Goal: Task Accomplishment & Management: Use online tool/utility

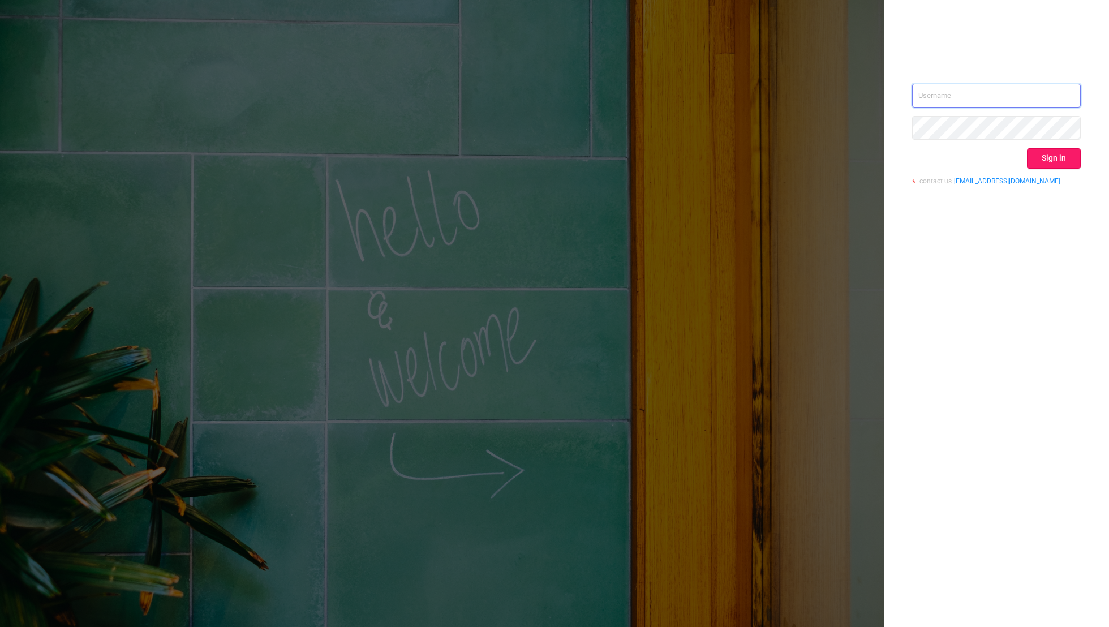
type input "[EMAIL_ADDRESS][DOMAIN_NAME]"
click at [1046, 160] on button "Sign in" at bounding box center [1054, 158] width 54 height 20
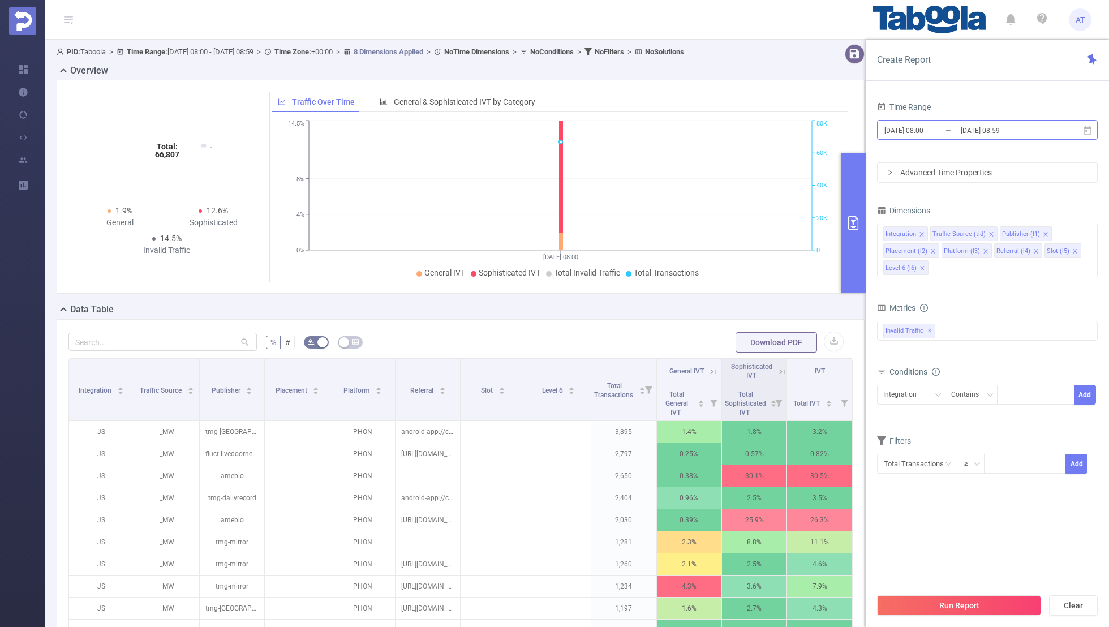
click at [948, 129] on input "[DATE] 08:00" at bounding box center [929, 130] width 92 height 15
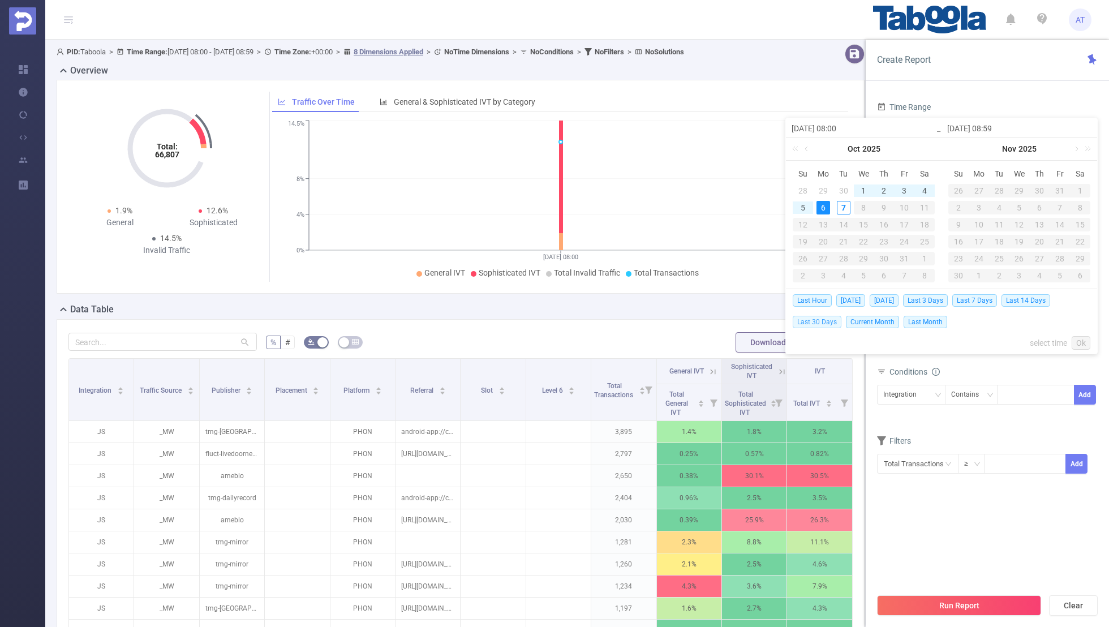
click at [809, 316] on span "Last 30 Days" at bounding box center [817, 322] width 49 height 12
type input "[DATE] 00:00"
type input "[DATE] 23:59"
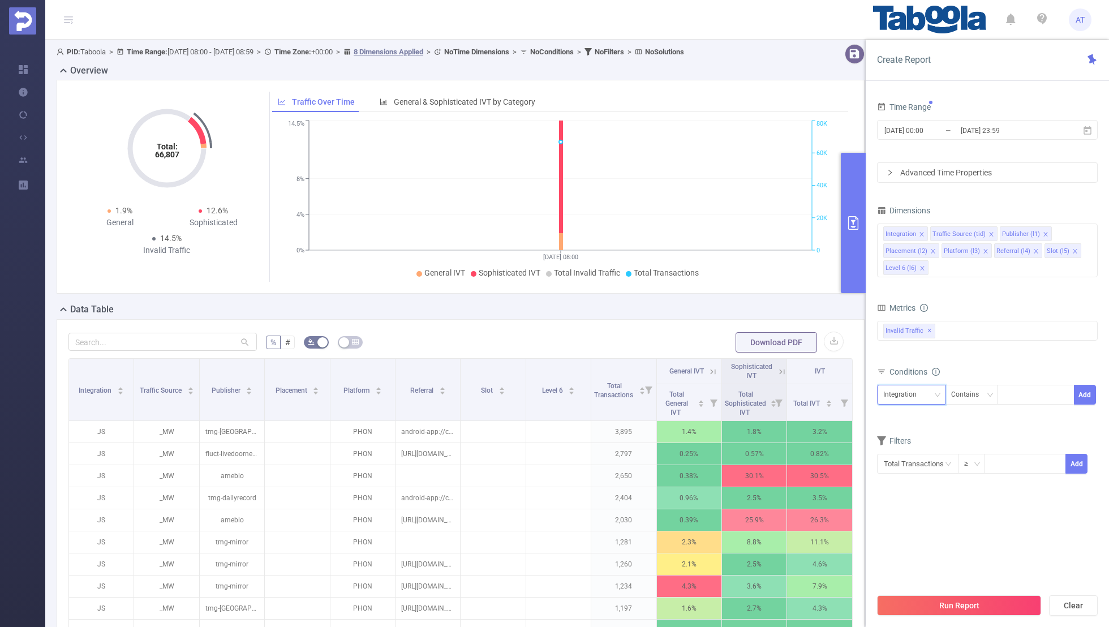
click at [911, 388] on div "Integration" at bounding box center [903, 394] width 41 height 19
click at [906, 444] on li "Publisher (l1)" at bounding box center [916, 453] width 78 height 18
click at [922, 232] on icon "icon: close" at bounding box center [922, 234] width 6 height 6
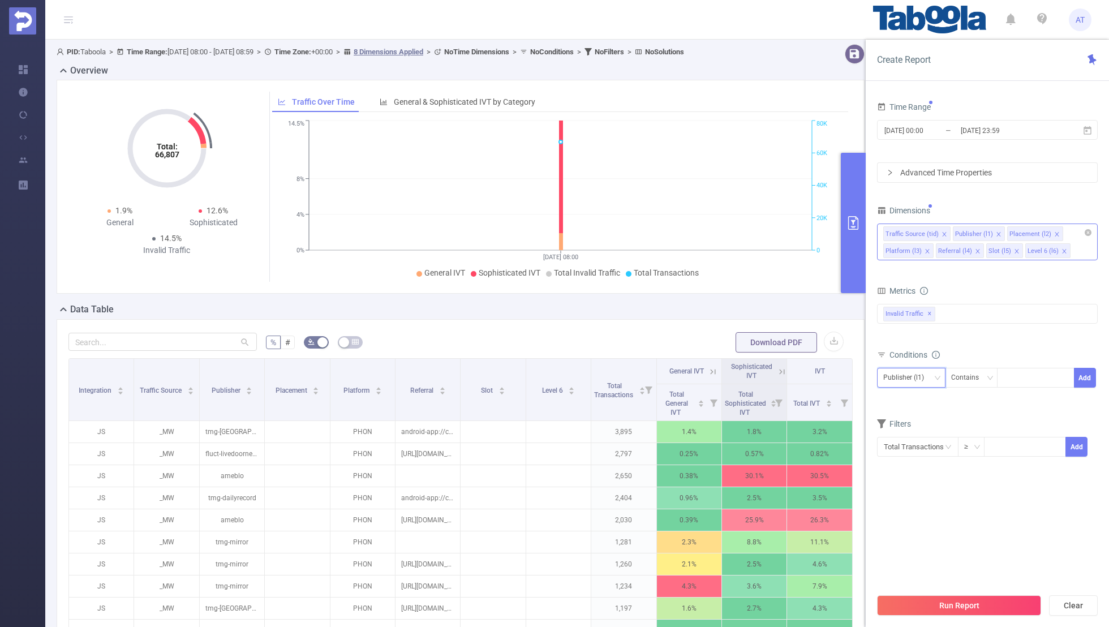
click at [942, 231] on icon "icon: close" at bounding box center [945, 234] width 6 height 6
click at [985, 231] on icon "icon: close" at bounding box center [988, 234] width 6 height 6
click at [980, 231] on icon "icon: close" at bounding box center [982, 234] width 6 height 6
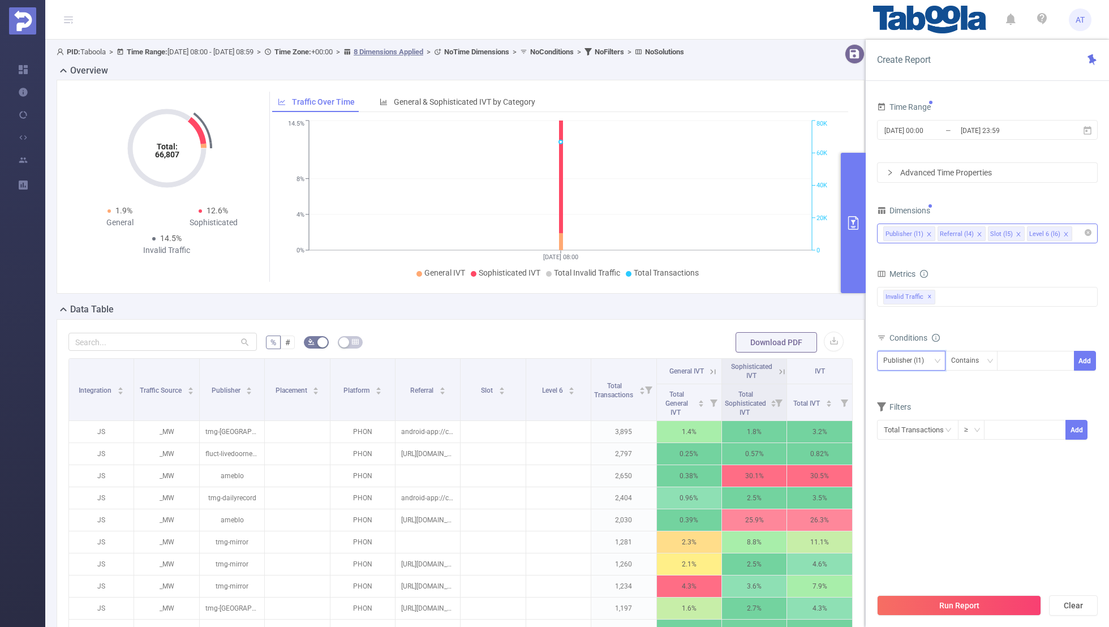
click at [977, 231] on icon "icon: close" at bounding box center [980, 234] width 6 height 6
click at [965, 233] on icon "icon: close" at bounding box center [968, 234] width 6 height 6
click at [977, 191] on div "Time Range [DATE] 00:00 _ [DATE] 23:59 Advanced Time Properties Dimensions Publ…" at bounding box center [987, 276] width 221 height 355
click at [1011, 363] on div at bounding box center [1035, 360] width 65 height 19
paste input "1701452"
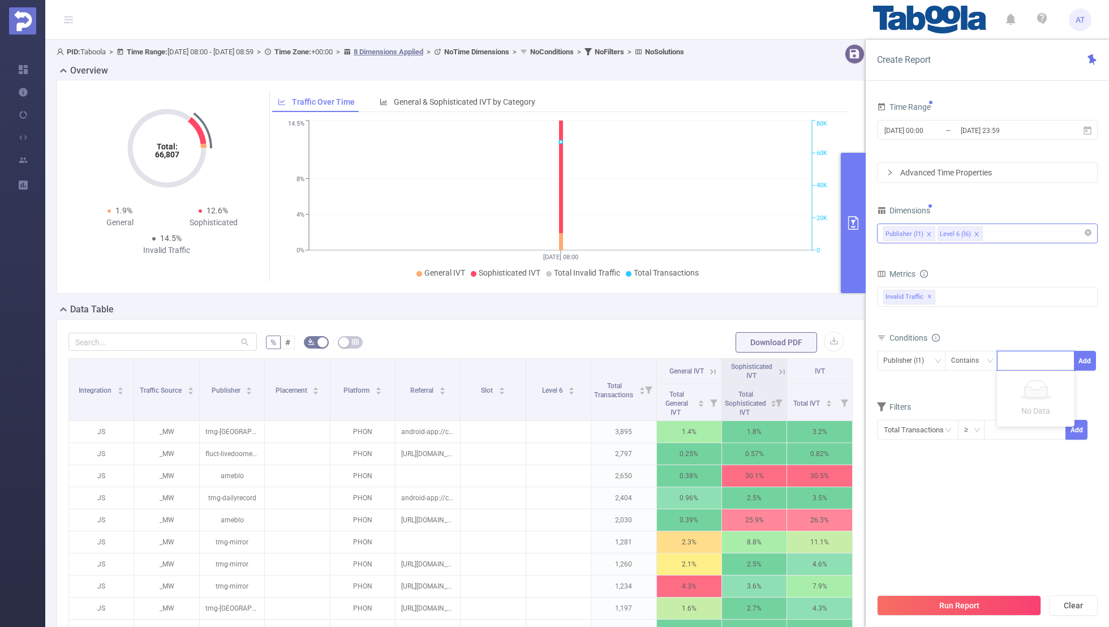
type input "1701452"
click at [1066, 358] on icon "icon: close-circle" at bounding box center [1065, 360] width 7 height 7
click at [943, 130] on input "[DATE] 00:00" at bounding box center [929, 130] width 92 height 15
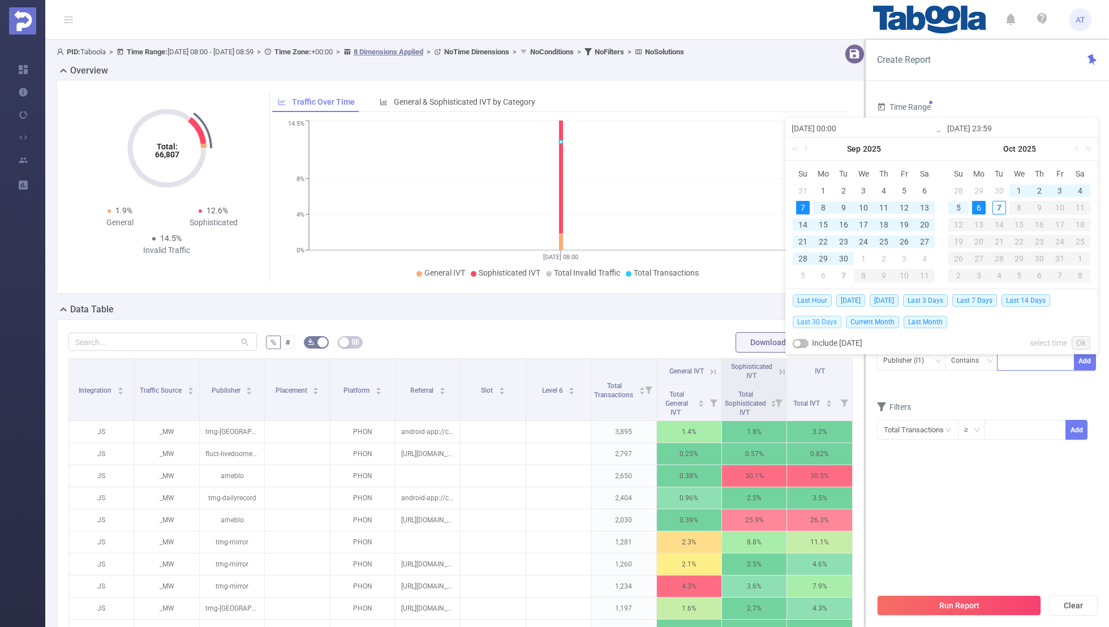
click at [811, 318] on span "Last 30 Days" at bounding box center [817, 322] width 49 height 12
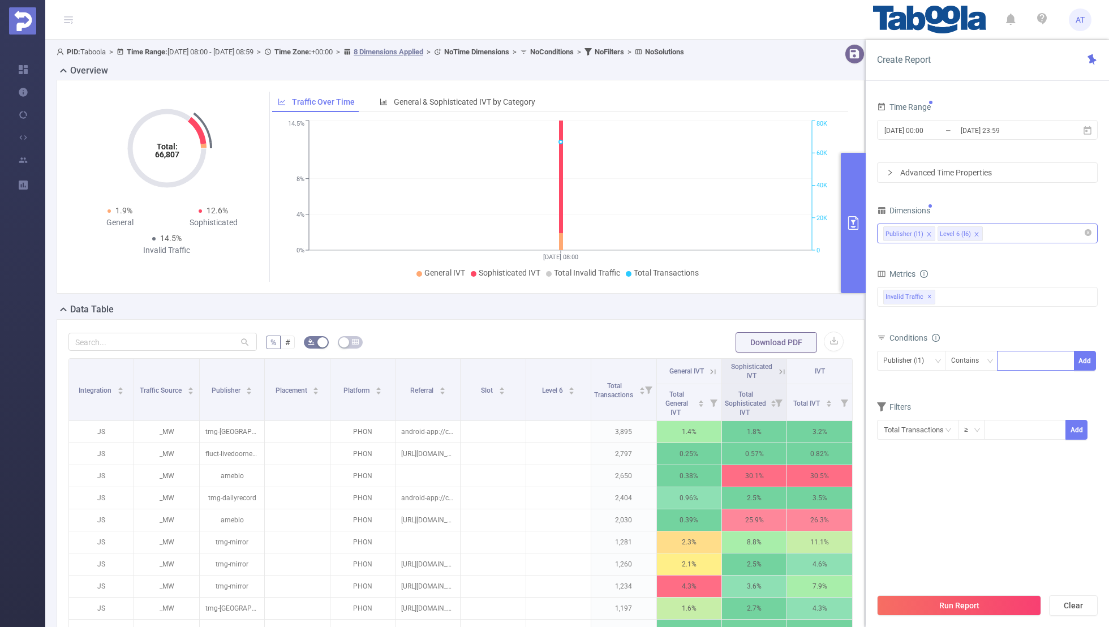
click at [1021, 366] on div at bounding box center [1035, 360] width 65 height 19
paste input "receitascenter-publisher"
type input "receitascenter-publisher"
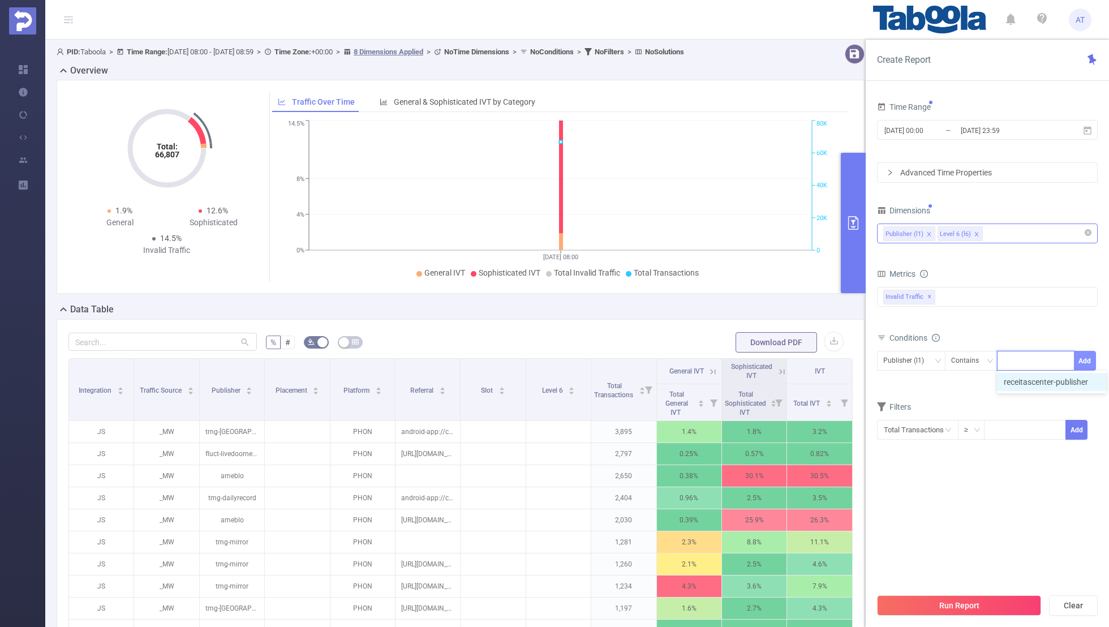
click at [1088, 356] on button "Add" at bounding box center [1085, 361] width 22 height 20
click at [1028, 411] on form "Dimensions Publisher (l1) Level 6 (l6) Metrics bp_total brand-safety brand_is_s…" at bounding box center [987, 338] width 221 height 271
click at [919, 127] on input "[DATE] 00:00" at bounding box center [929, 130] width 92 height 15
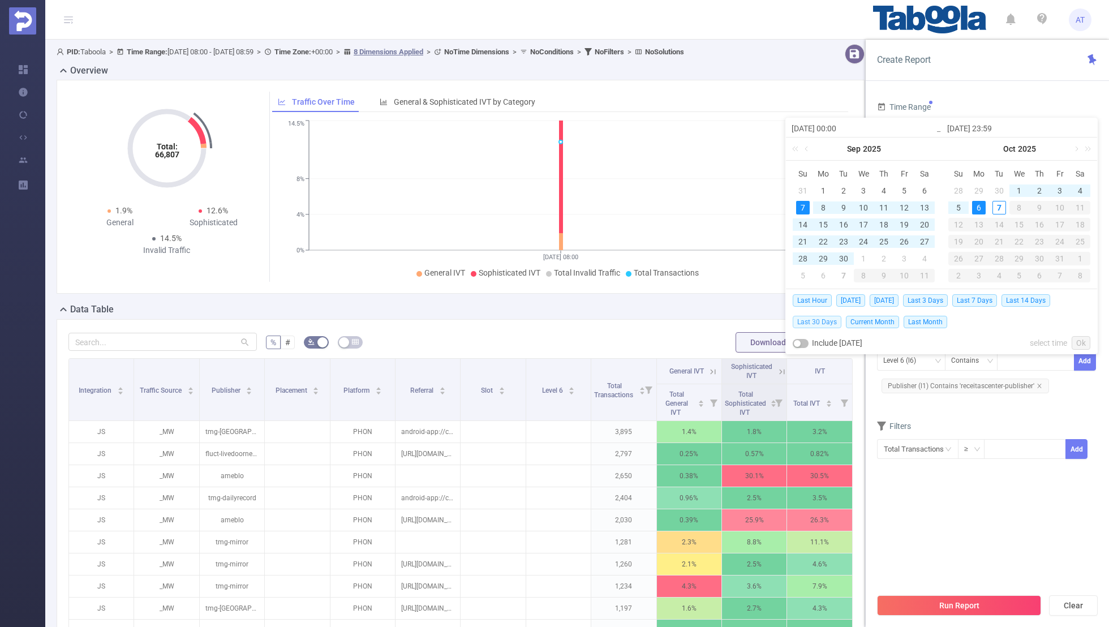
click at [817, 320] on span "Last 30 Days" at bounding box center [817, 322] width 49 height 12
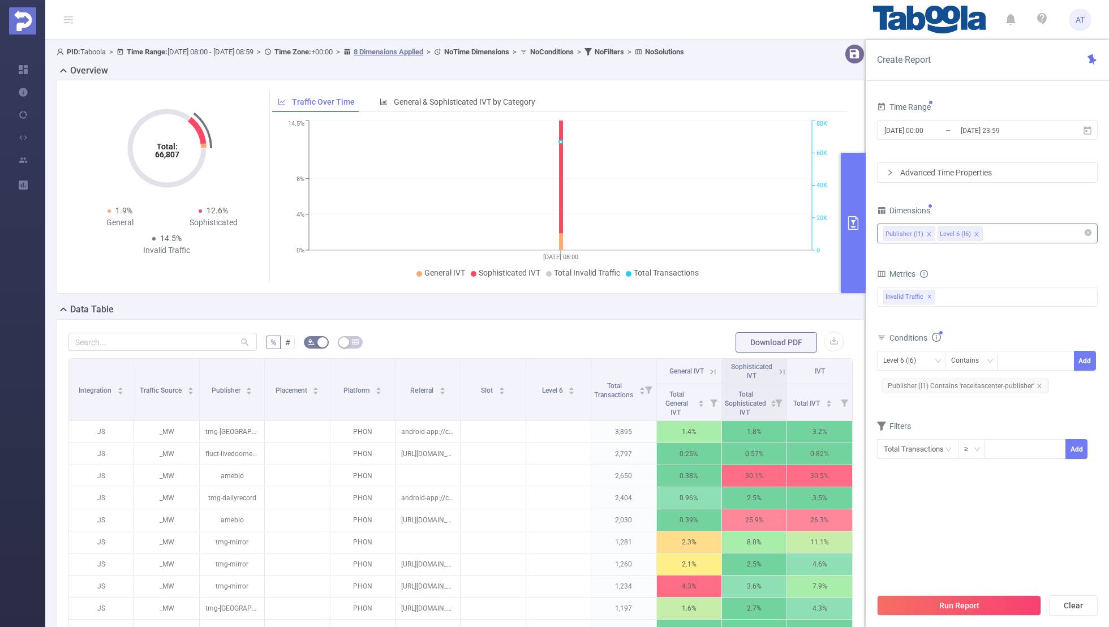
click at [923, 480] on div "Time Range [DATE] 00:00 _ [DATE] 23:59 Advanced Time Properties Dimensions Publ…" at bounding box center [987, 293] width 221 height 388
click at [922, 599] on button "Run Report" at bounding box center [959, 605] width 164 height 20
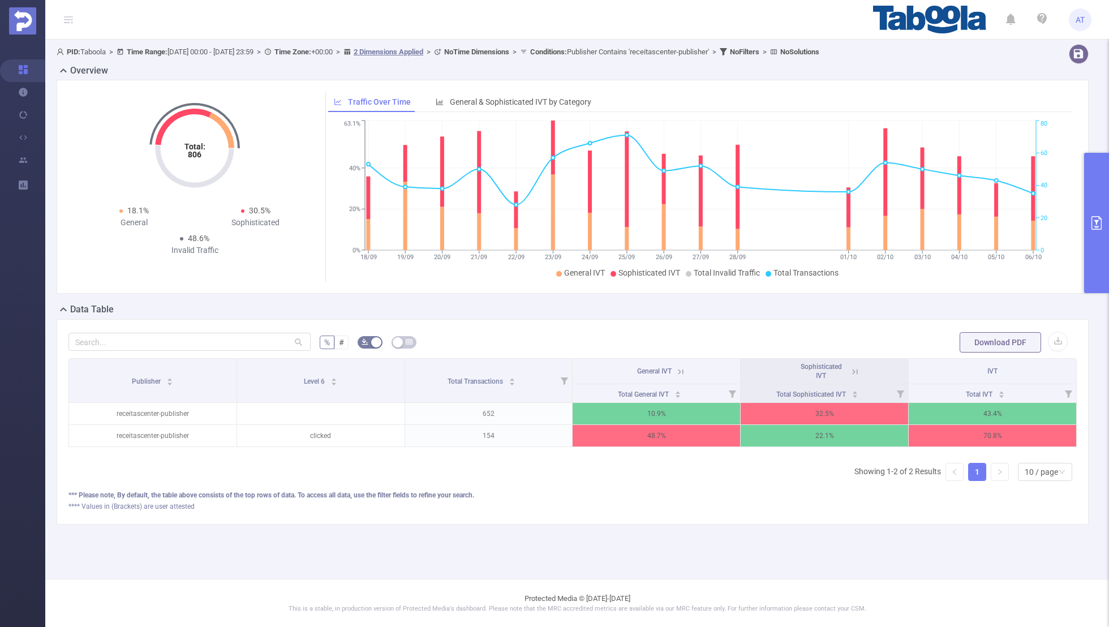
click at [680, 371] on icon at bounding box center [681, 372] width 10 height 10
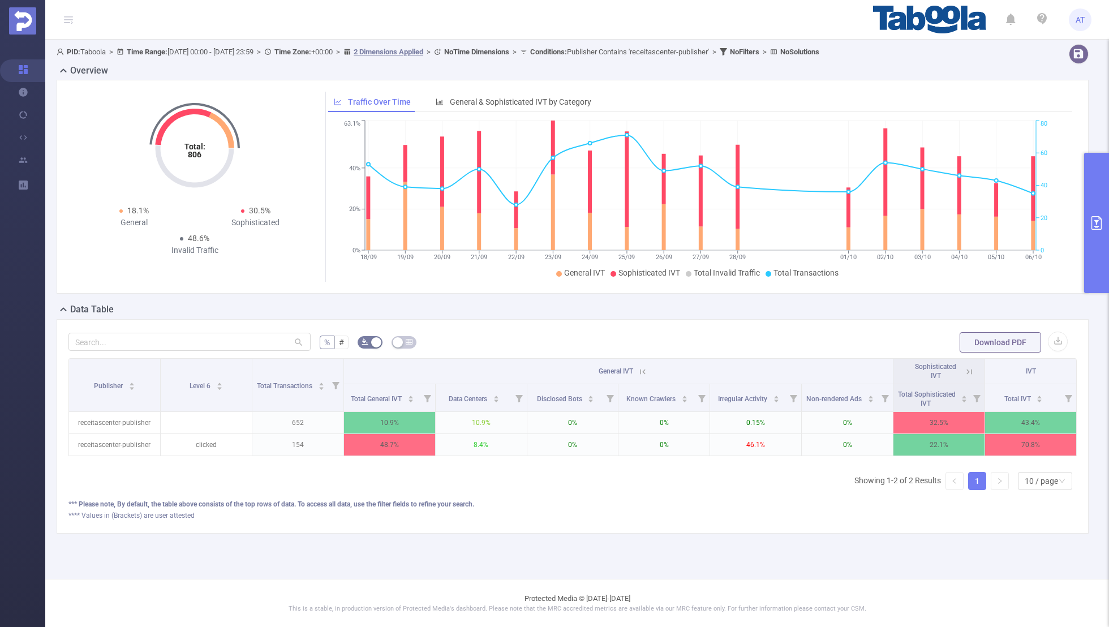
click at [968, 370] on icon at bounding box center [969, 372] width 10 height 10
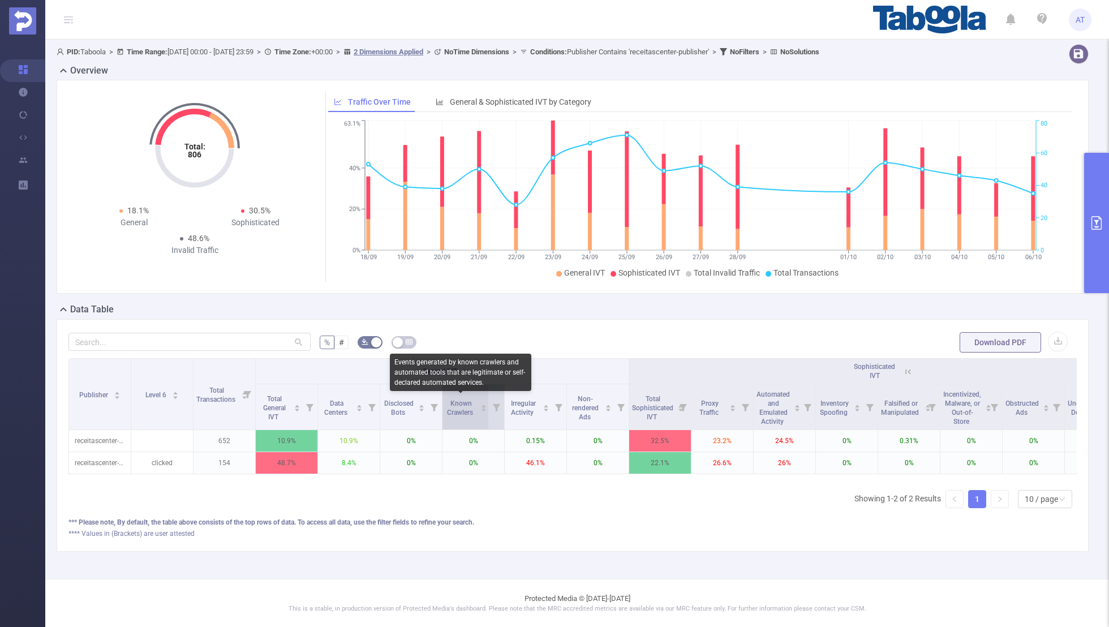
scroll to position [0, 114]
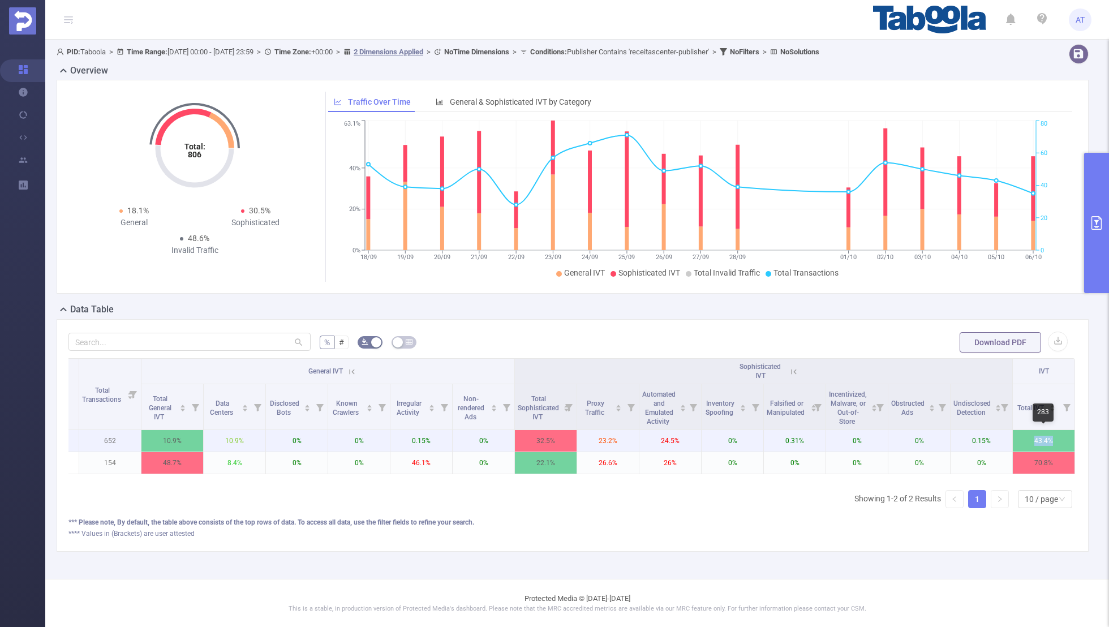
drag, startPoint x: 1060, startPoint y: 441, endPoint x: 1009, endPoint y: 441, distance: 50.9
click at [1009, 441] on tr "receitascenter-publisher 652 10.9% 10.9% 0% 0% 0.15% 0% 32.5% 23.2% 24.5% 0% 0.…" at bounding box center [515, 441] width 1120 height 22
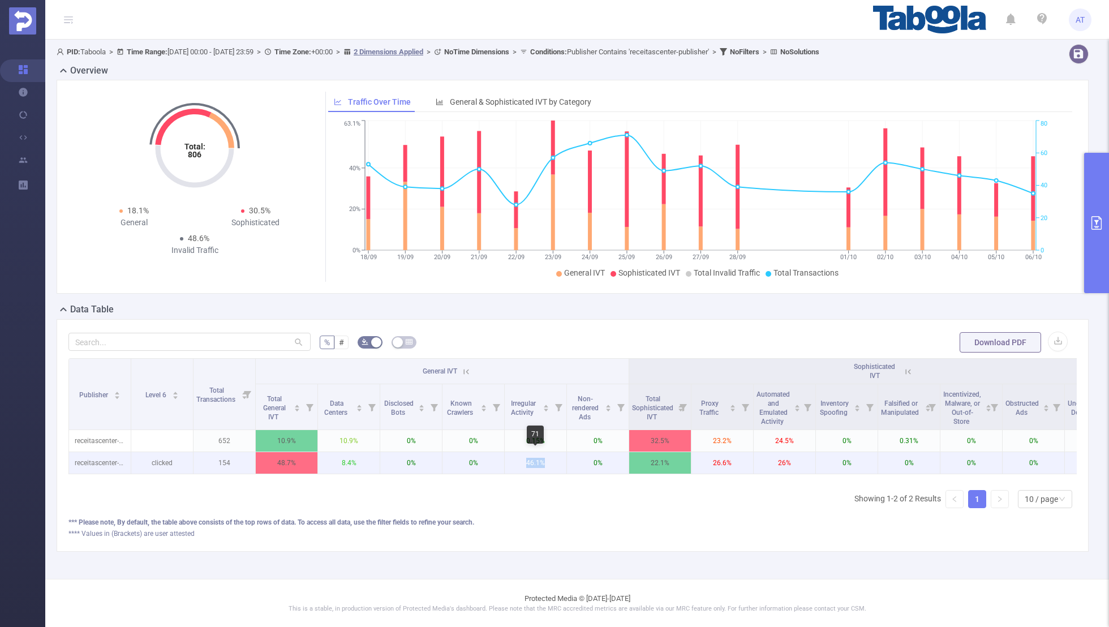
drag, startPoint x: 548, startPoint y: 463, endPoint x: 516, endPoint y: 463, distance: 32.3
click at [516, 463] on p "46.1%" at bounding box center [536, 463] width 62 height 22
drag, startPoint x: 738, startPoint y: 459, endPoint x: 691, endPoint y: 459, distance: 47.0
click at [692, 459] on p "26.6%" at bounding box center [723, 463] width 62 height 22
drag, startPoint x: 797, startPoint y: 459, endPoint x: 774, endPoint y: 459, distance: 23.2
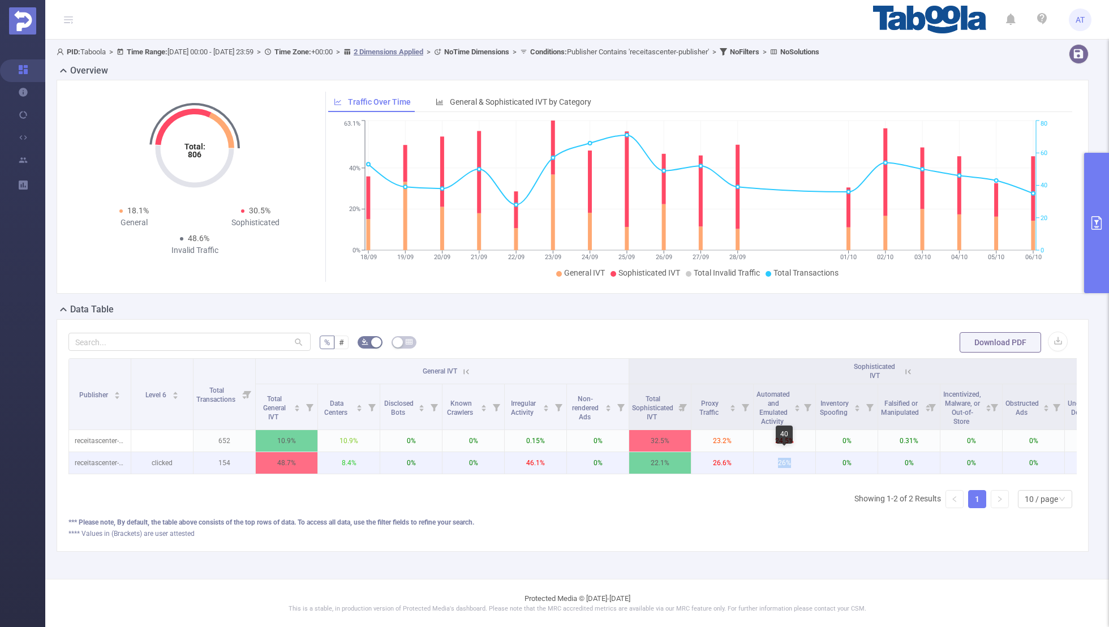
click at [774, 459] on p "26%" at bounding box center [785, 463] width 62 height 22
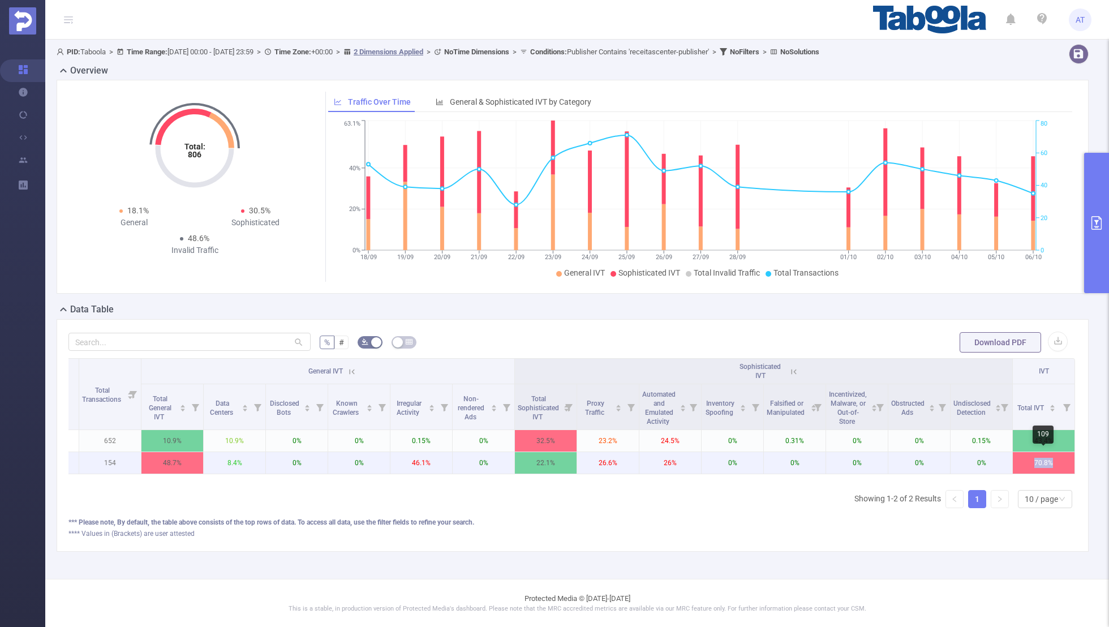
drag, startPoint x: 1059, startPoint y: 457, endPoint x: 999, endPoint y: 457, distance: 59.4
click at [999, 457] on tr "receitascenter-publisher clicked 154 48.7% 8.4% 0% 0% 46.1% 0% 22.1% 26.6% 26% …" at bounding box center [515, 463] width 1120 height 22
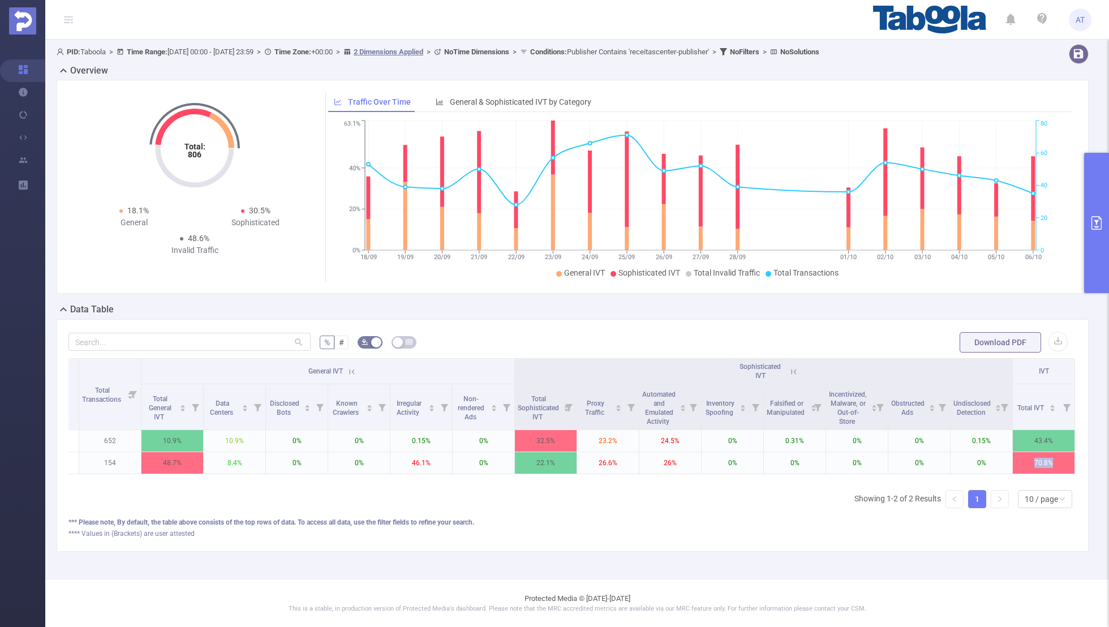
click at [616, 529] on div "**** Values in (Brackets) are user attested" at bounding box center [572, 534] width 1008 height 10
